Goal: Find specific page/section: Find specific page/section

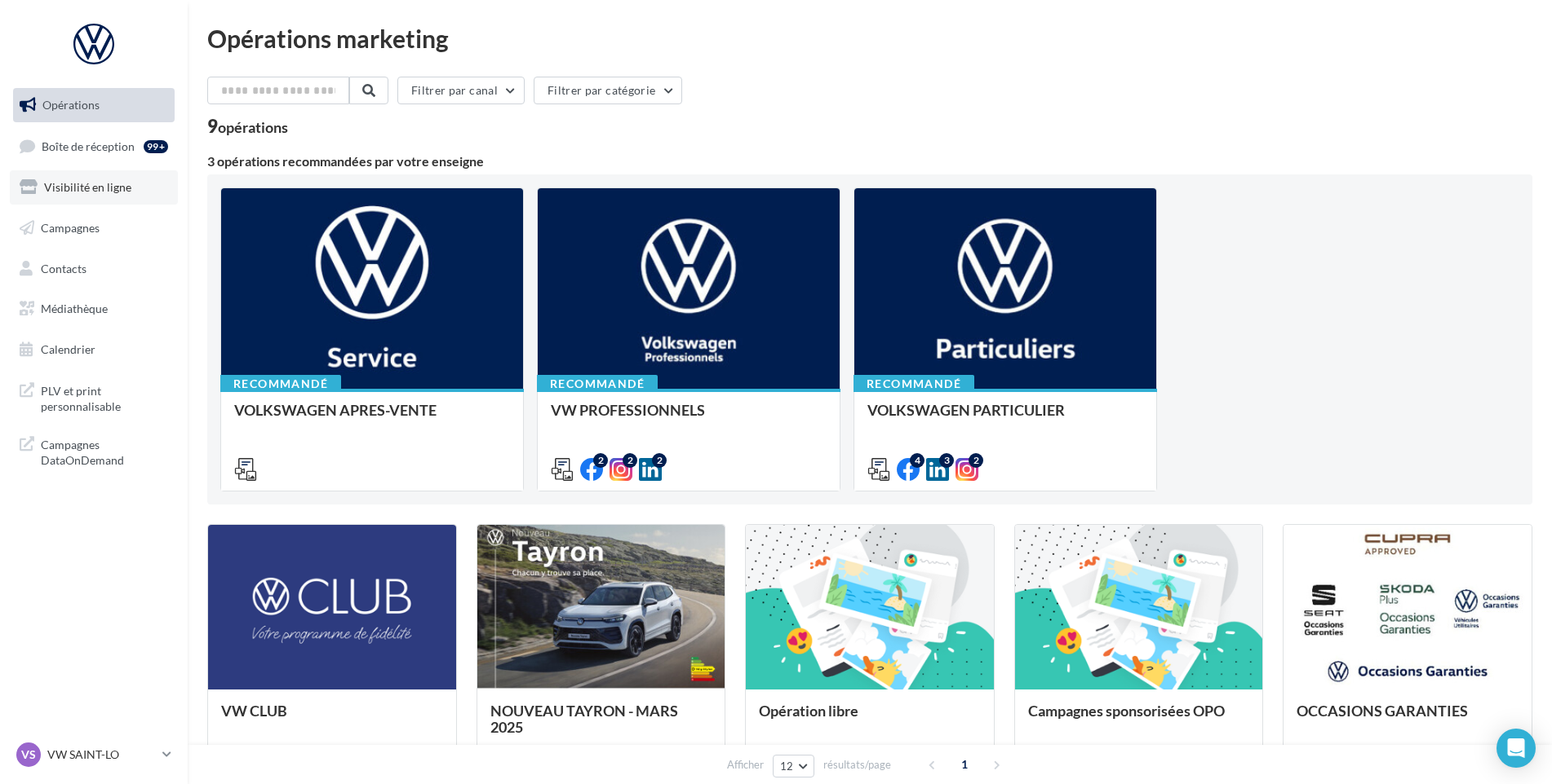
click at [150, 172] on link "Visibilité en ligne" at bounding box center [94, 187] width 169 height 34
click at [143, 155] on link "Boîte de réception 99+" at bounding box center [94, 147] width 169 height 35
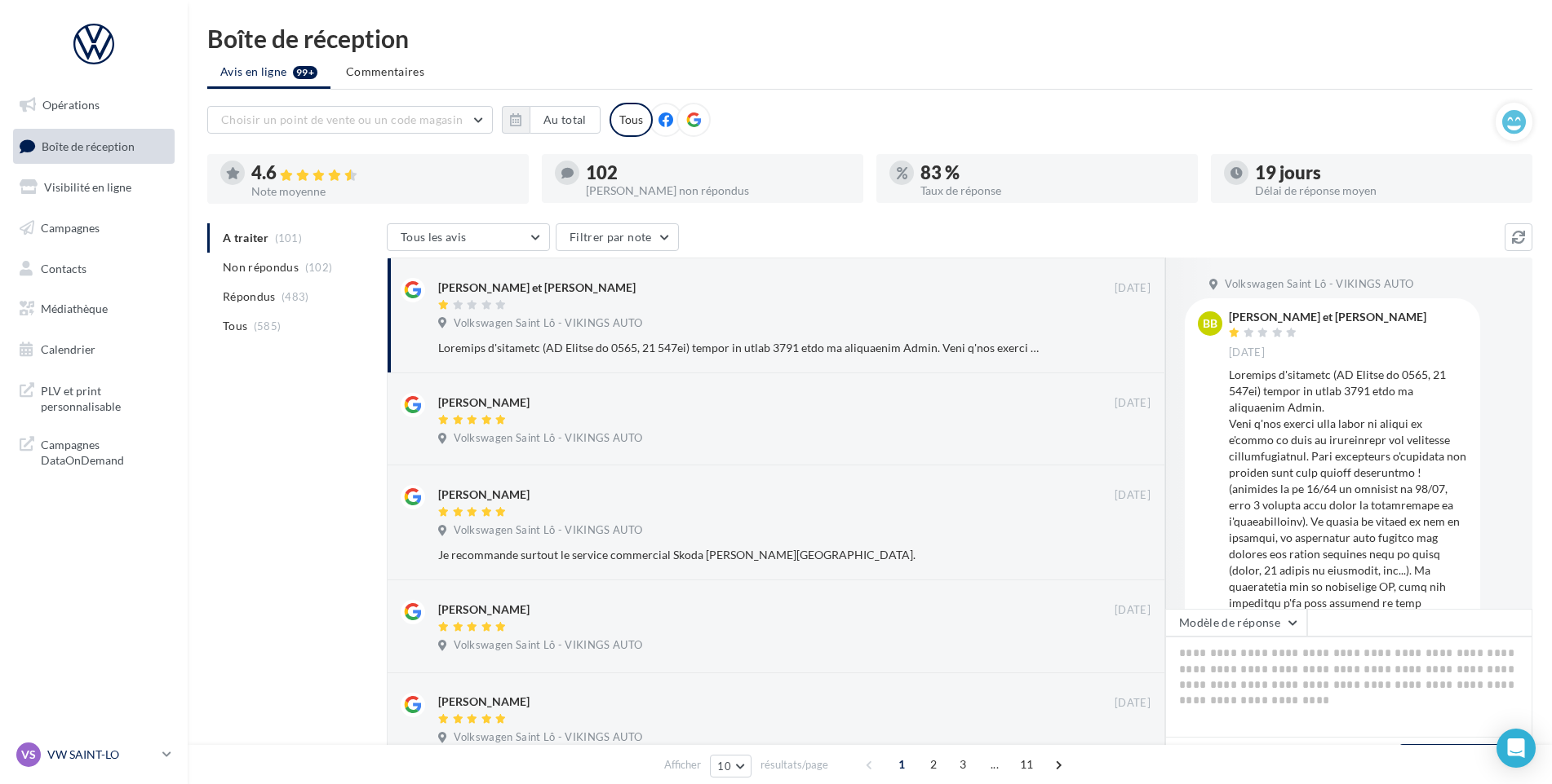
click at [138, 760] on p "VW SAINT-LO" at bounding box center [101, 754] width 108 height 17
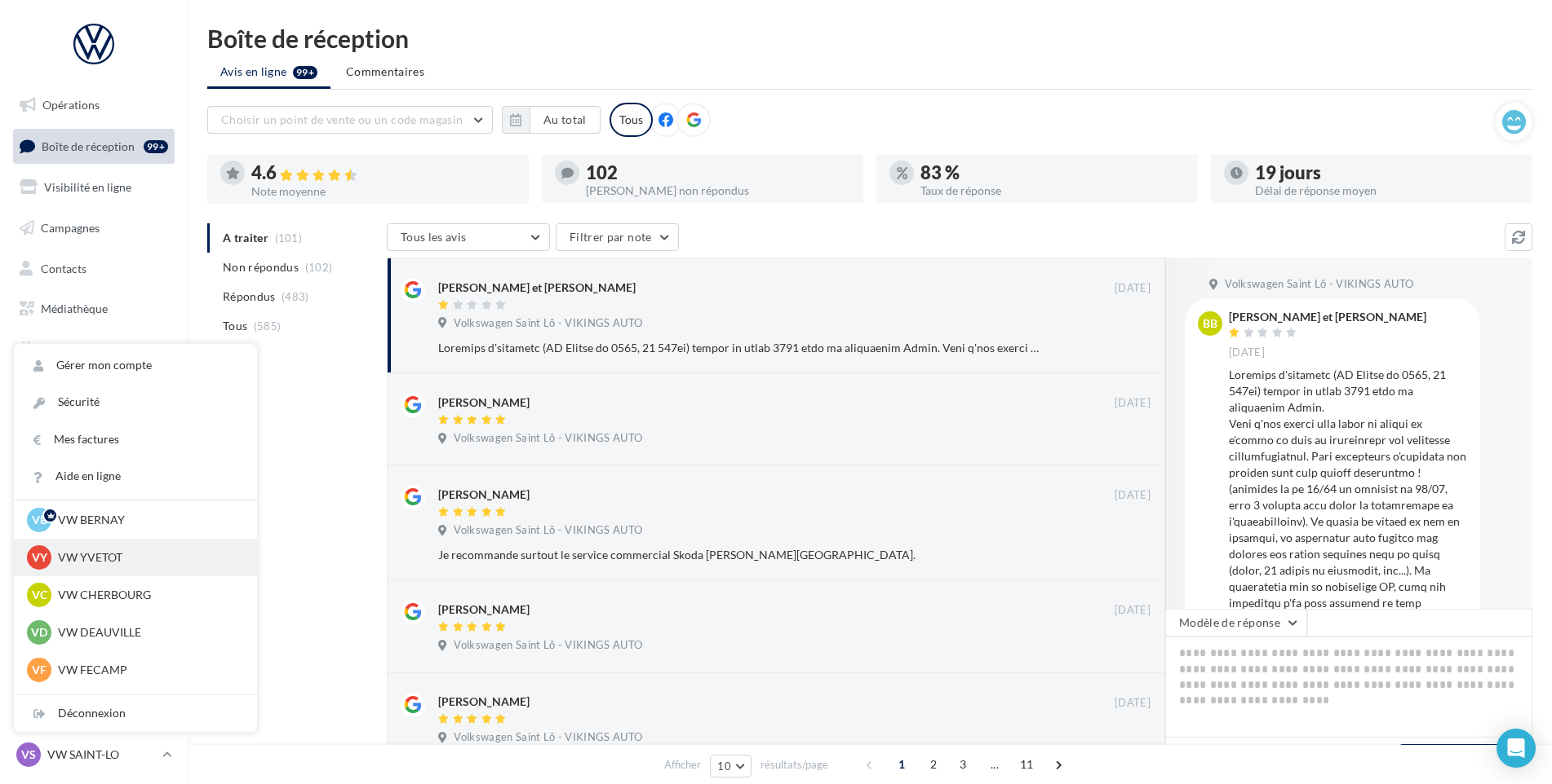
scroll to position [82, 0]
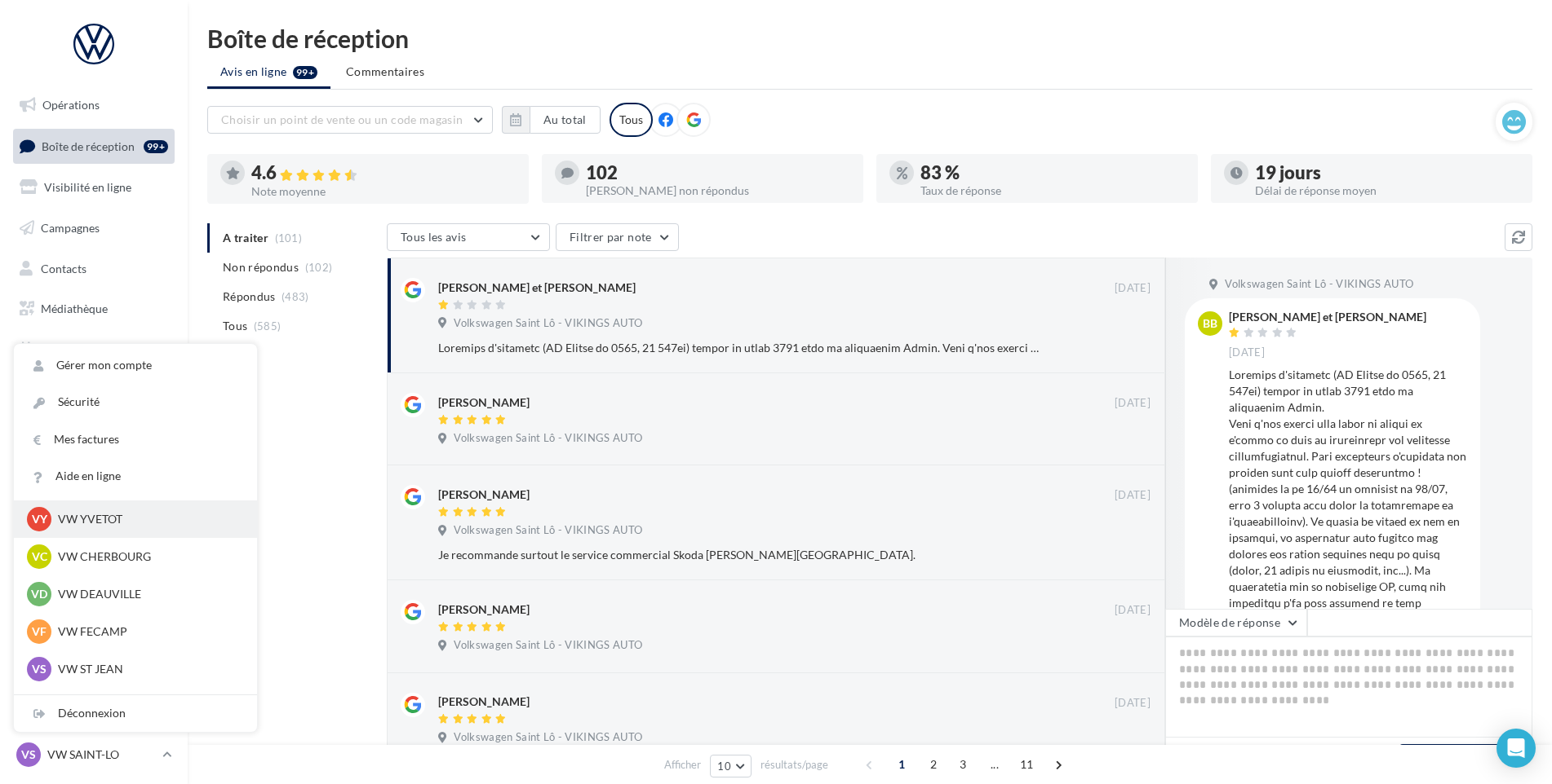
click at [123, 524] on p "VW YVETOT" at bounding box center [148, 519] width 179 height 17
